Goal: Find contact information: Find contact information

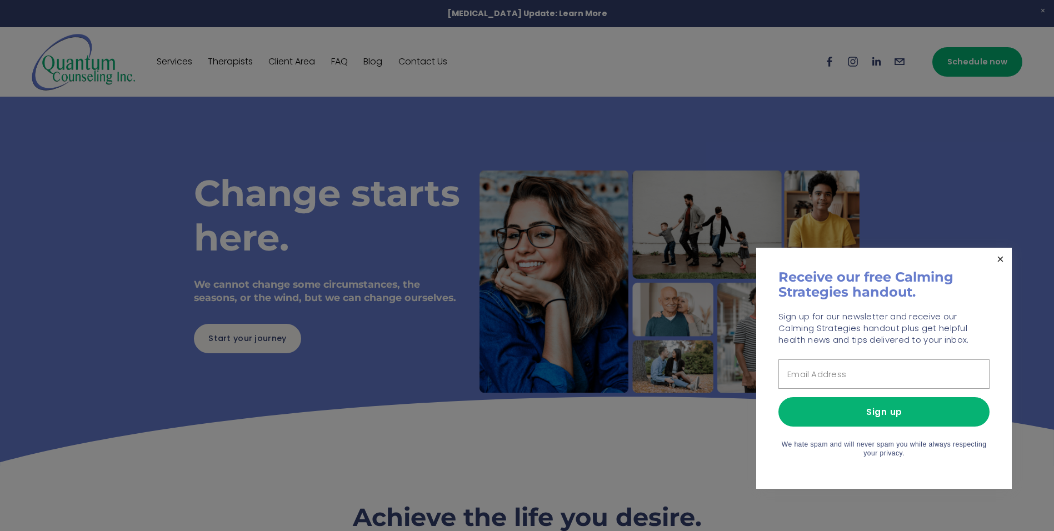
click at [1001, 253] on link "Close" at bounding box center [1000, 258] width 19 height 19
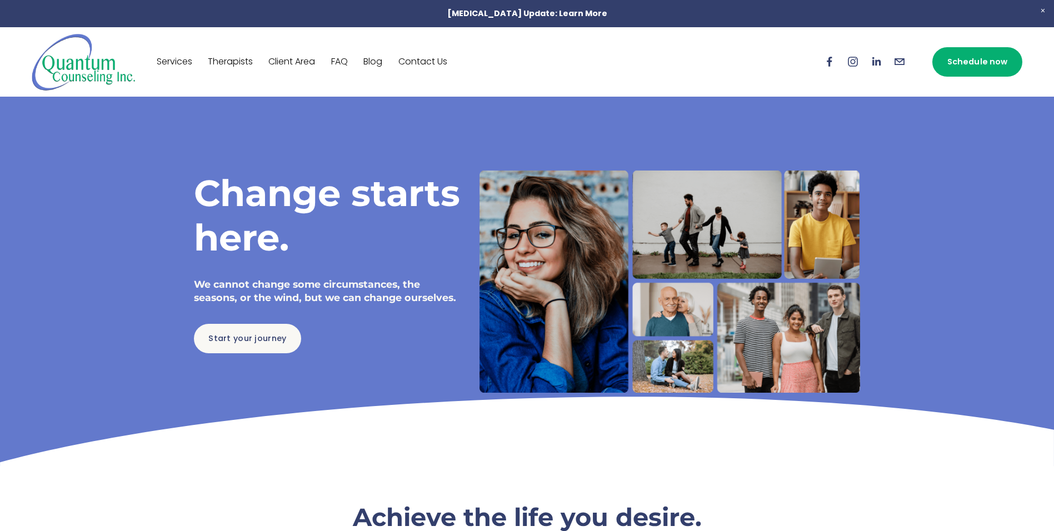
click at [343, 63] on link "FAQ" at bounding box center [339, 62] width 17 height 18
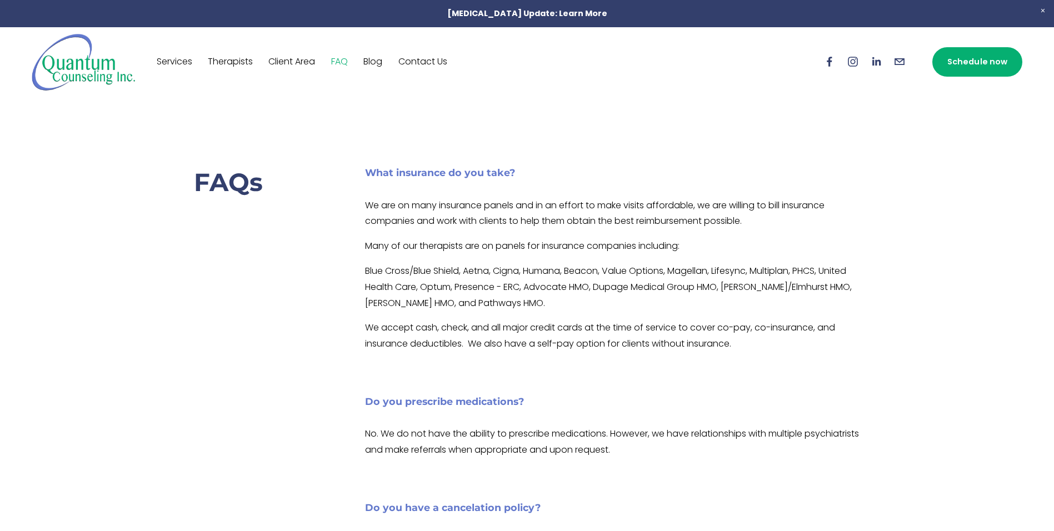
click at [548, 307] on p "Blue Cross/Blue Shield, Aetna, Cigna, Humana, Beacon, Value Options, Magellan, …" at bounding box center [613, 287] width 496 height 48
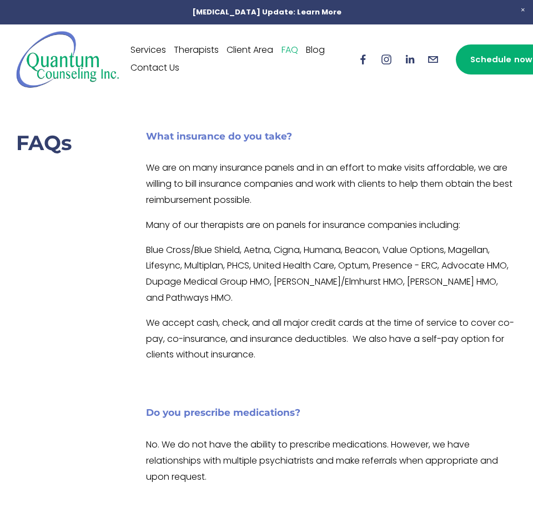
click at [167, 68] on link "Contact Us" at bounding box center [155, 68] width 49 height 18
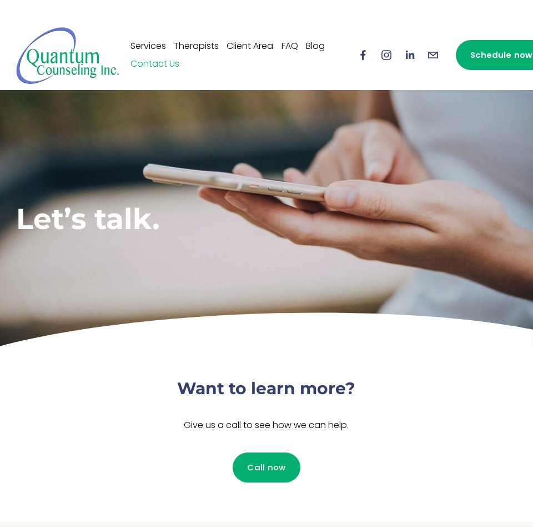
click at [74, 66] on img at bounding box center [68, 55] width 104 height 58
